Goal: Communication & Community: Answer question/provide support

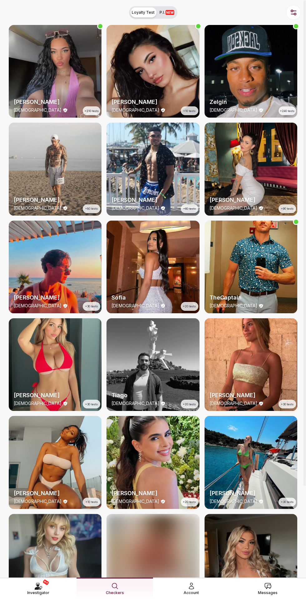
click at [274, 590] on span "Messages" at bounding box center [268, 593] width 20 height 6
click at [284, 595] on div "NEW Investigator Checkers Account Messages" at bounding box center [153, 588] width 306 height 22
click at [274, 592] on link "Messages" at bounding box center [267, 588] width 76 height 22
click at [271, 555] on span "Messages" at bounding box center [268, 593] width 20 height 6
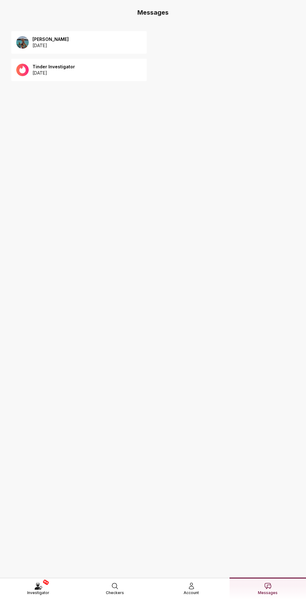
click at [46, 73] on p "2025 August 13" at bounding box center [53, 73] width 42 height 6
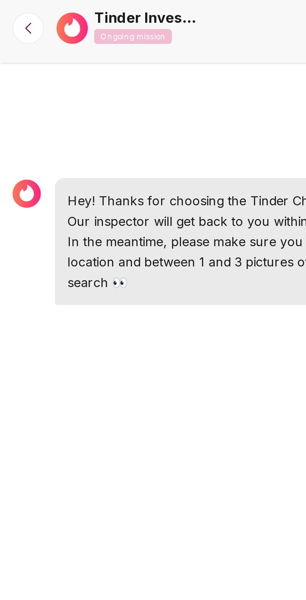
click at [28, 6] on img at bounding box center [28, 11] width 12 height 12
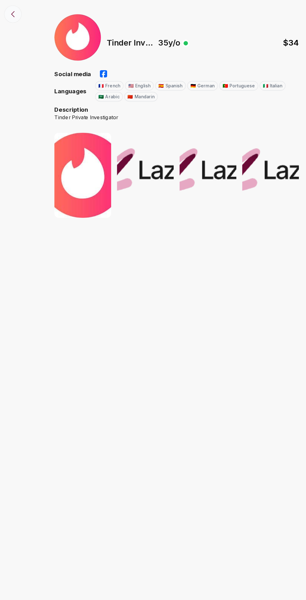
click at [8, 11] on button at bounding box center [12, 12] width 15 height 15
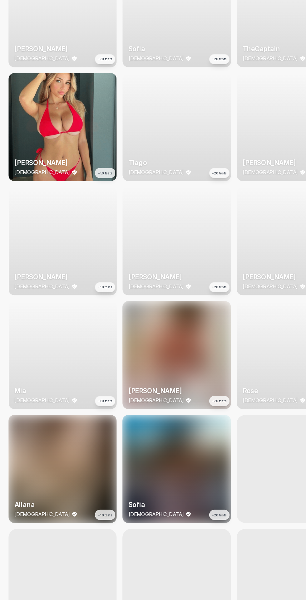
scroll to position [337, 0]
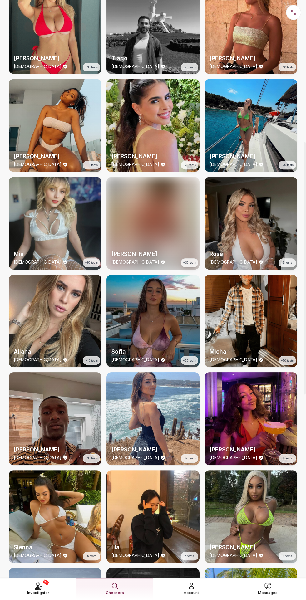
click at [273, 592] on link "Messages" at bounding box center [267, 588] width 76 height 22
